Goal: Find specific page/section: Find specific page/section

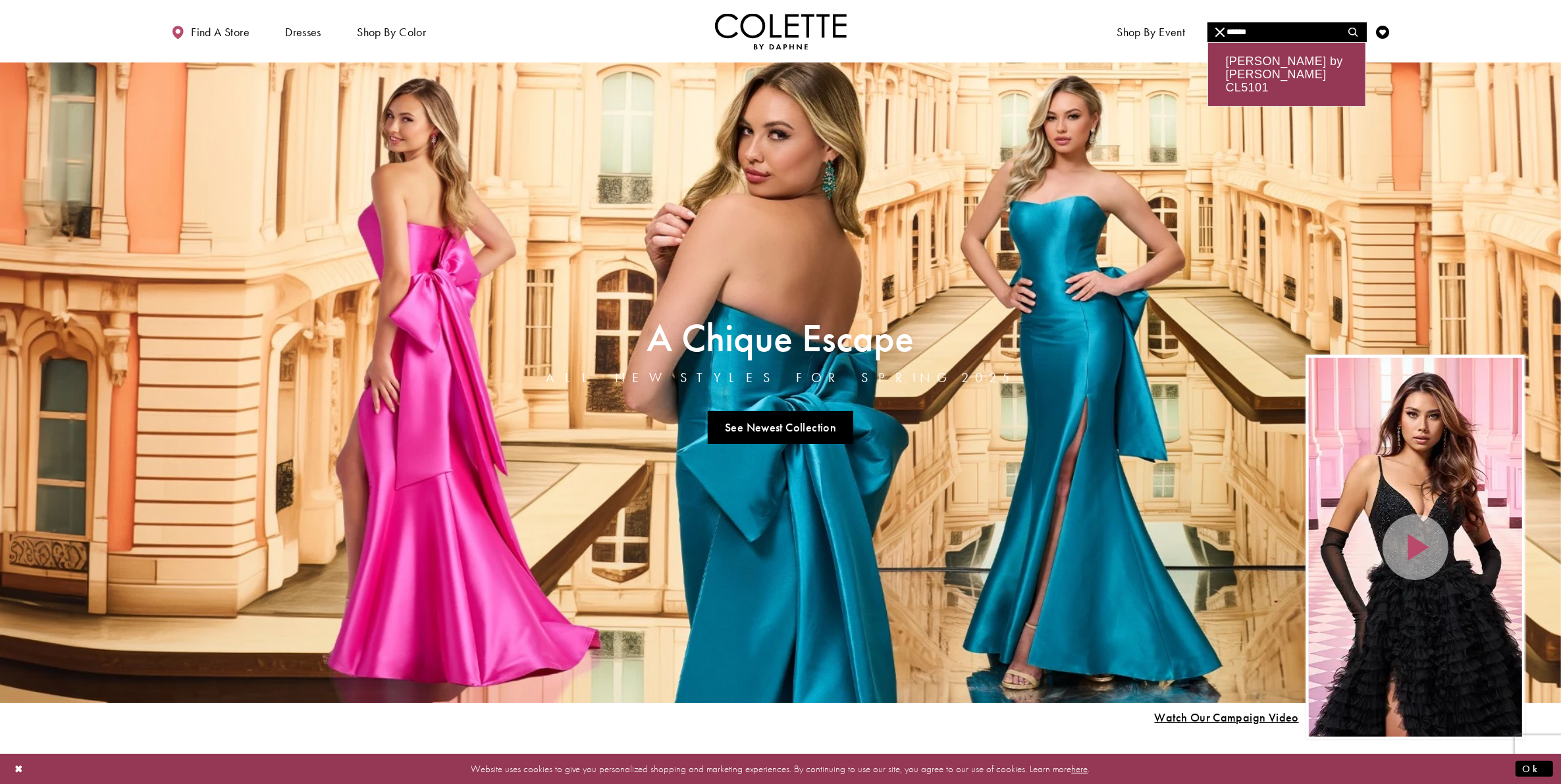
type input "******"
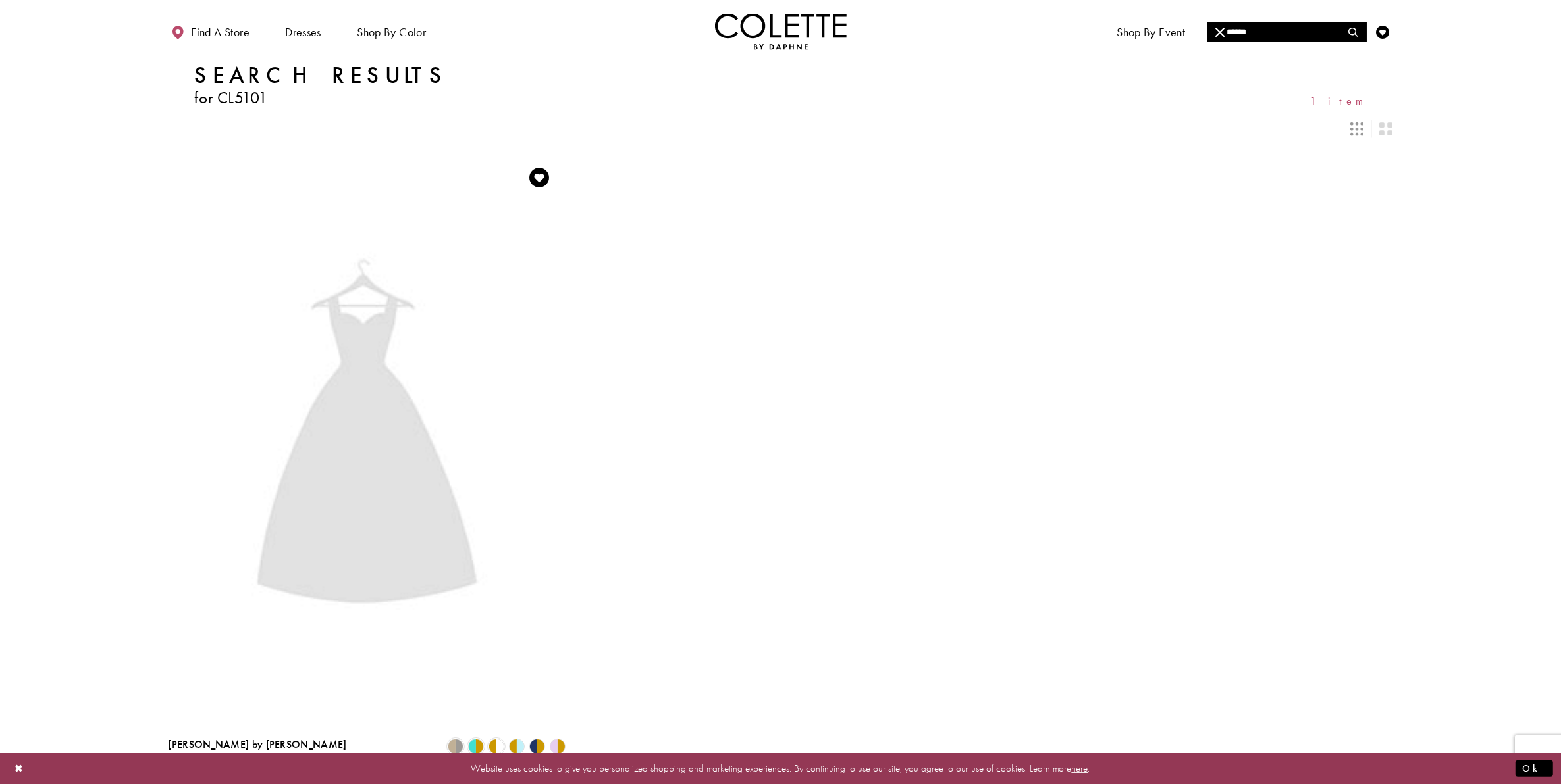
click at [372, 405] on img "Visit Colette by Daphne Style No. CL5101 Page" at bounding box center [367, 440] width 397 height 578
